Goal: Book appointment/travel/reservation

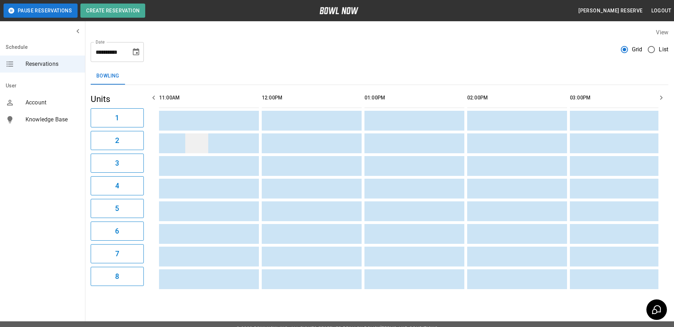
scroll to position [0, 0]
click at [135, 52] on icon "Choose date, selected date is Sep 4, 2025" at bounding box center [136, 52] width 8 height 8
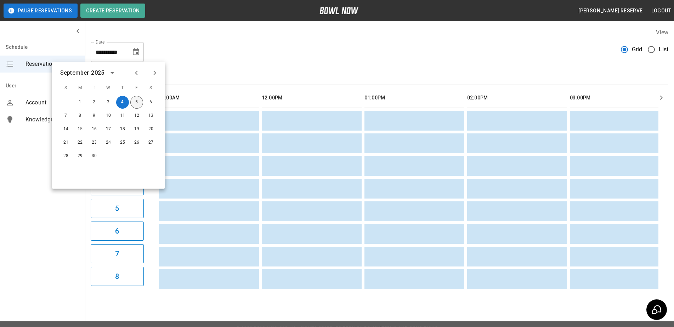
click at [136, 101] on button "5" at bounding box center [136, 102] width 13 height 13
type input "**********"
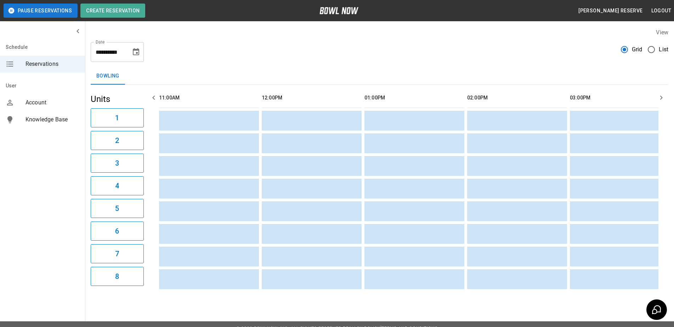
click at [660, 97] on icon "button" at bounding box center [661, 97] width 8 height 8
click at [660, 97] on icon "button" at bounding box center [661, 98] width 2 height 4
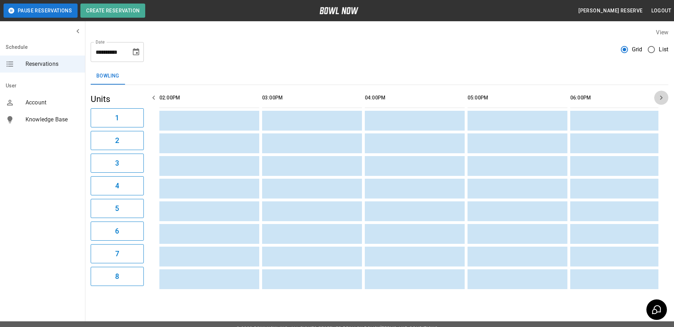
scroll to position [0, 308]
click at [660, 97] on icon "button" at bounding box center [661, 98] width 2 height 4
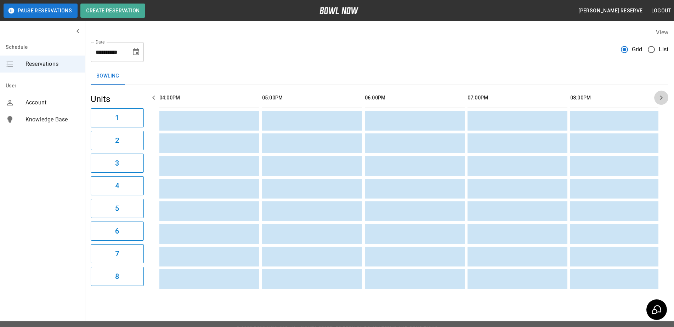
click at [660, 97] on icon "button" at bounding box center [661, 98] width 2 height 4
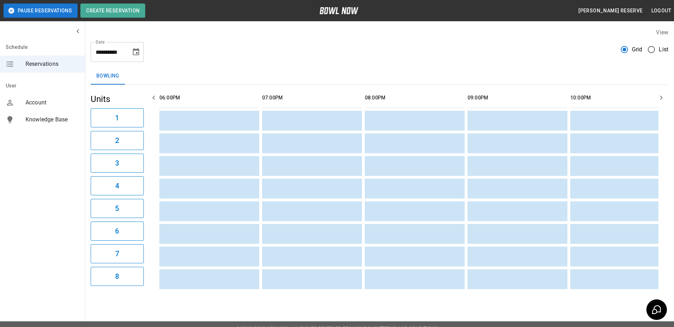
scroll to position [0, 821]
click at [660, 97] on icon "button" at bounding box center [661, 98] width 2 height 4
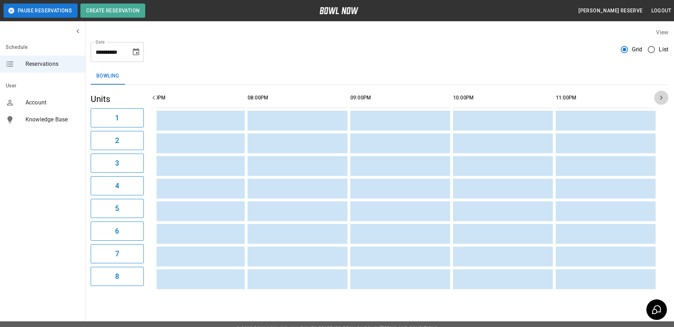
click at [660, 97] on icon "button" at bounding box center [661, 98] width 2 height 4
click at [153, 99] on icon "button" at bounding box center [153, 98] width 2 height 4
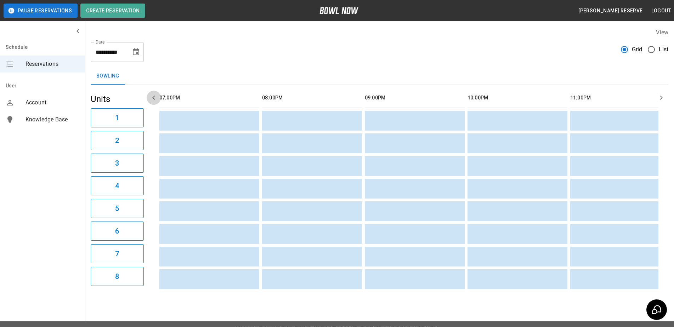
click at [153, 99] on icon "button" at bounding box center [153, 97] width 8 height 8
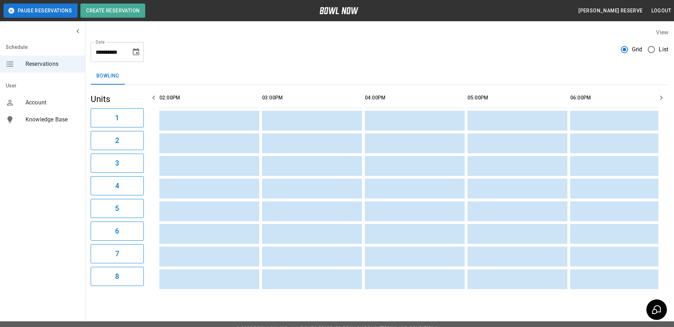
click at [153, 99] on icon "button" at bounding box center [153, 97] width 8 height 8
